Goal: Task Accomplishment & Management: Use online tool/utility

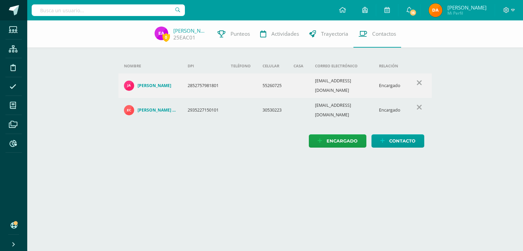
click at [19, 17] on link at bounding box center [13, 10] width 27 height 20
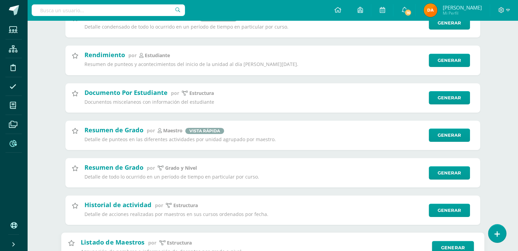
scroll to position [2367, 0]
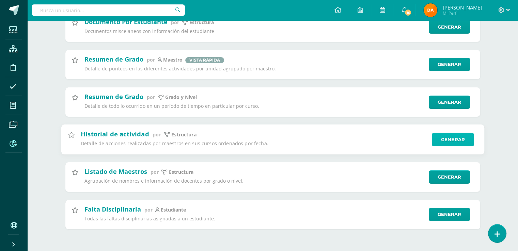
click at [439, 143] on link "Generar" at bounding box center [453, 140] width 42 height 14
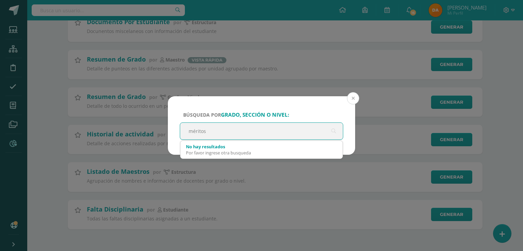
type input "méritos"
click at [351, 97] on button at bounding box center [353, 98] width 12 height 12
